Goal: Task Accomplishment & Management: Use online tool/utility

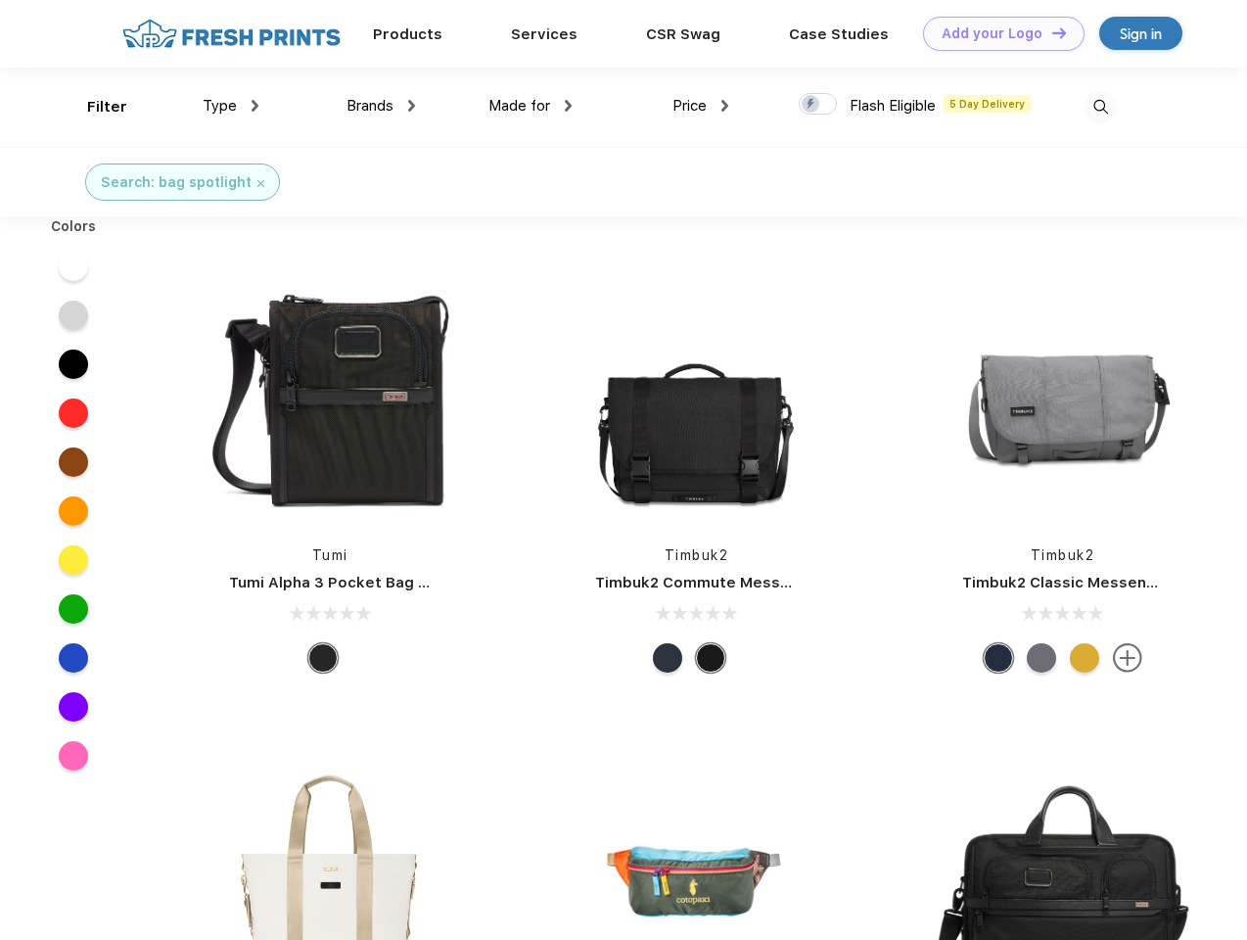
click at [997, 33] on link "Add your Logo Design Tool" at bounding box center [1004, 34] width 162 height 34
click at [0, 0] on div "Design Tool" at bounding box center [0, 0] width 0 height 0
click at [1051, 32] on link "Add your Logo Design Tool" at bounding box center [1004, 34] width 162 height 34
click at [94, 107] on div "Filter" at bounding box center [107, 107] width 40 height 23
click at [231, 106] on span "Type" at bounding box center [220, 106] width 34 height 18
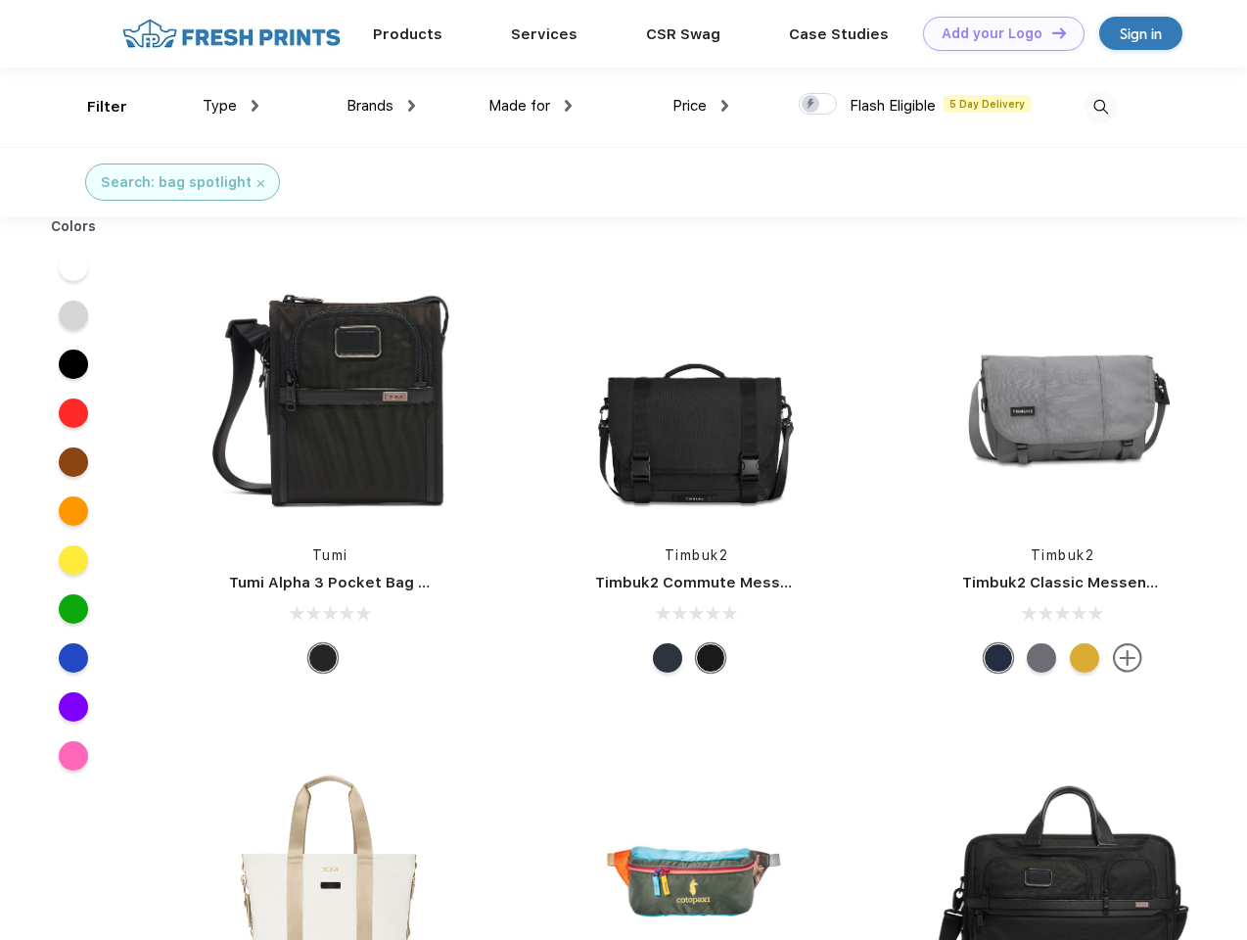
click at [381, 106] on span "Brands" at bounding box center [370, 106] width 47 height 18
click at [531, 106] on span "Made for" at bounding box center [520, 106] width 62 height 18
click at [701, 106] on span "Price" at bounding box center [690, 106] width 34 height 18
click at [819, 105] on div at bounding box center [818, 104] width 38 height 22
click at [812, 105] on input "checkbox" at bounding box center [805, 98] width 13 height 13
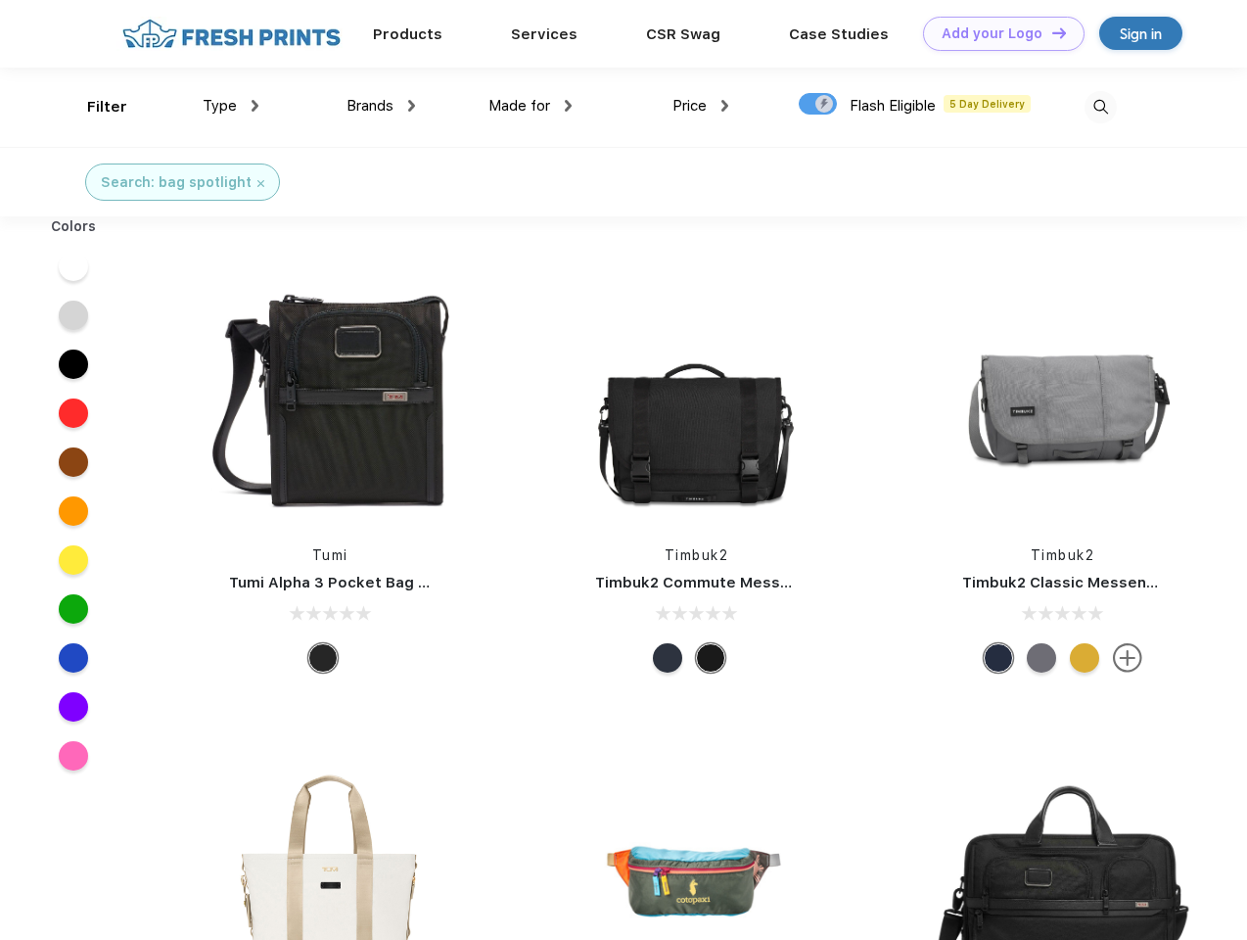
click at [1100, 107] on img at bounding box center [1101, 107] width 32 height 32
